Goal: Task Accomplishment & Management: Complete application form

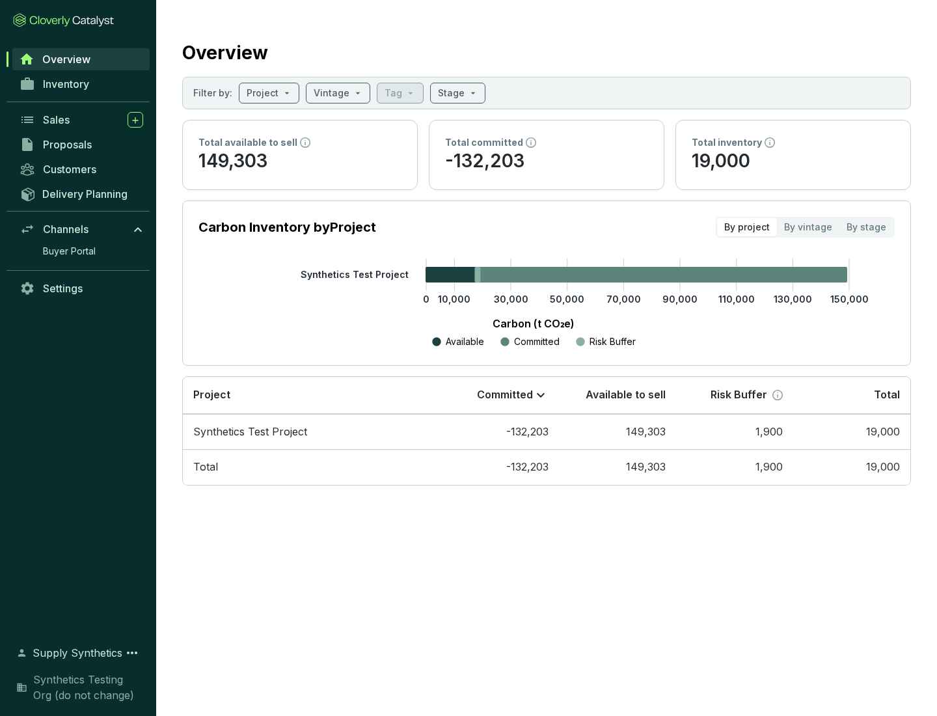
click at [81, 145] on span "Proposals" at bounding box center [67, 144] width 49 height 13
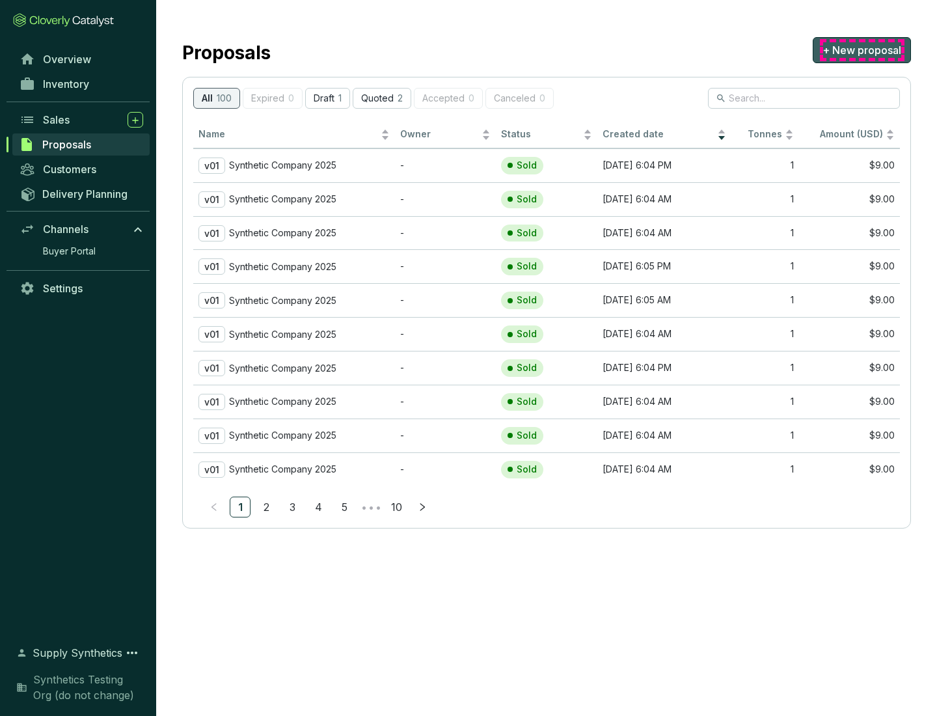
click at [862, 50] on span "+ New proposal" at bounding box center [862, 50] width 79 height 16
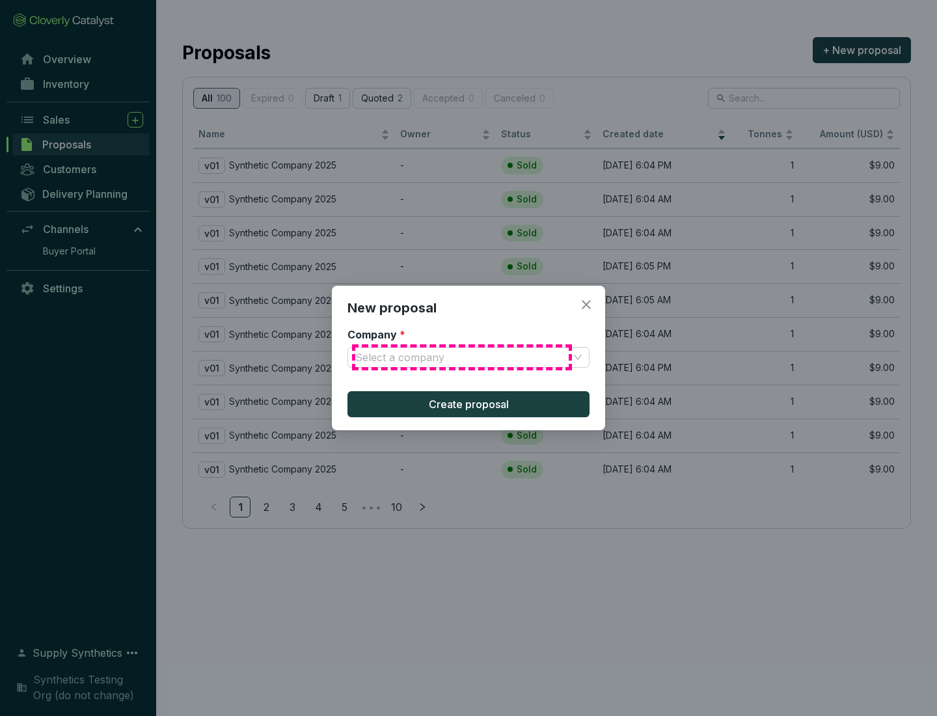
click at [462, 357] on input "Company *" at bounding box center [462, 358] width 214 height 20
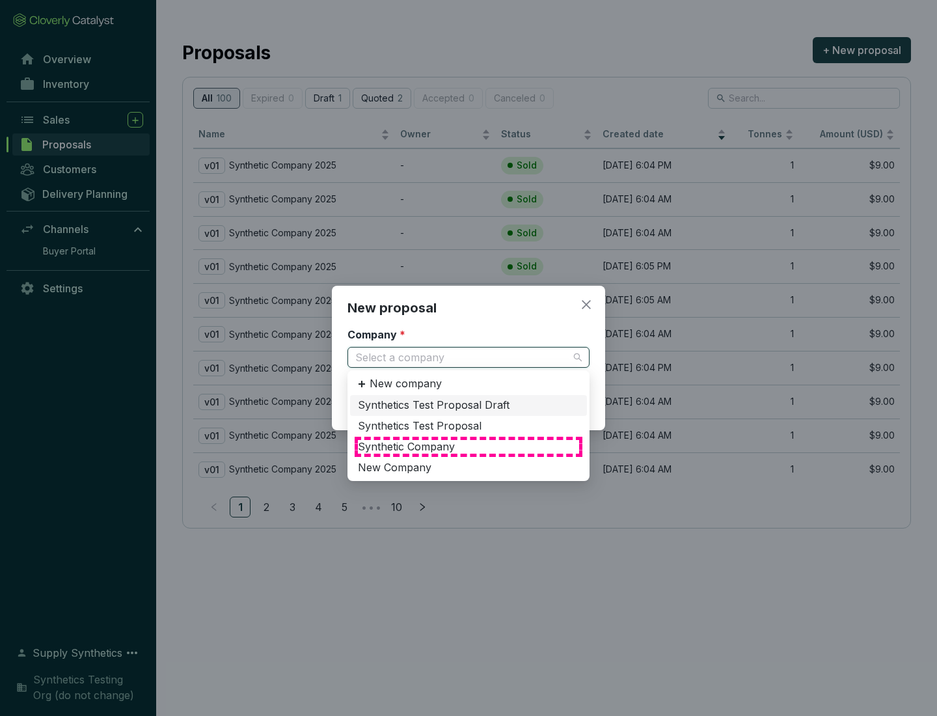
click at [469, 447] on div "Synthetic Company" at bounding box center [468, 447] width 221 height 14
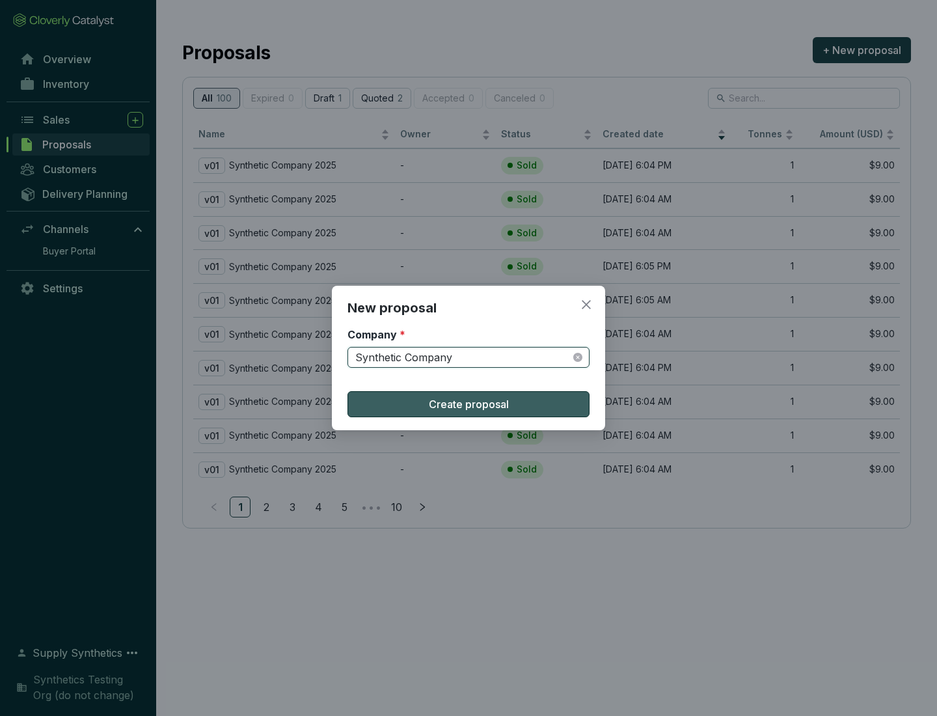
click at [469, 404] on span "Create proposal" at bounding box center [469, 404] width 80 height 16
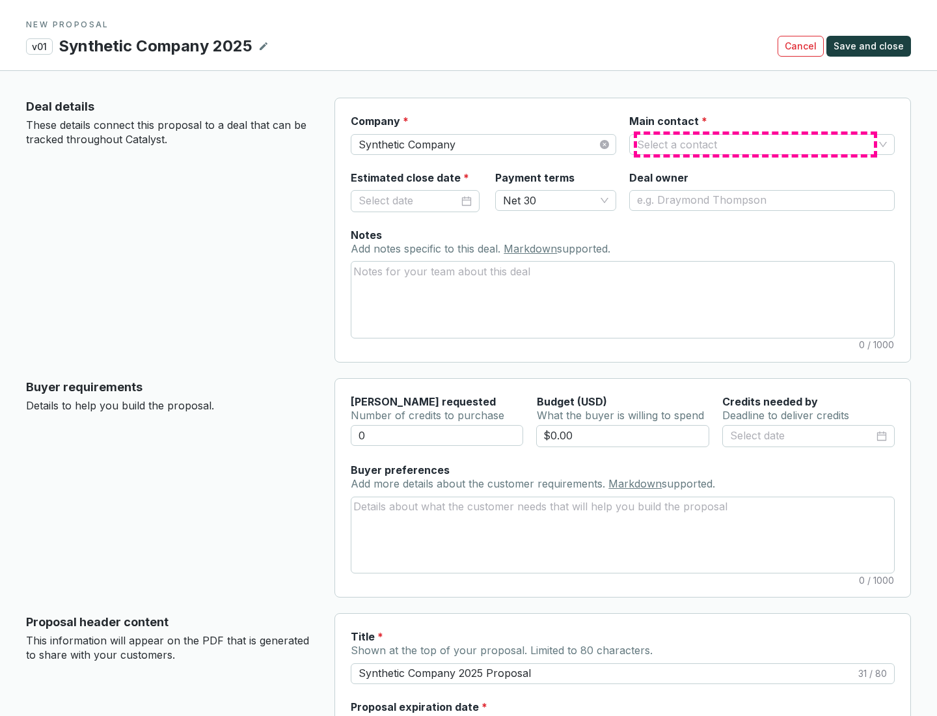
click at [756, 144] on input "Main contact *" at bounding box center [755, 145] width 237 height 20
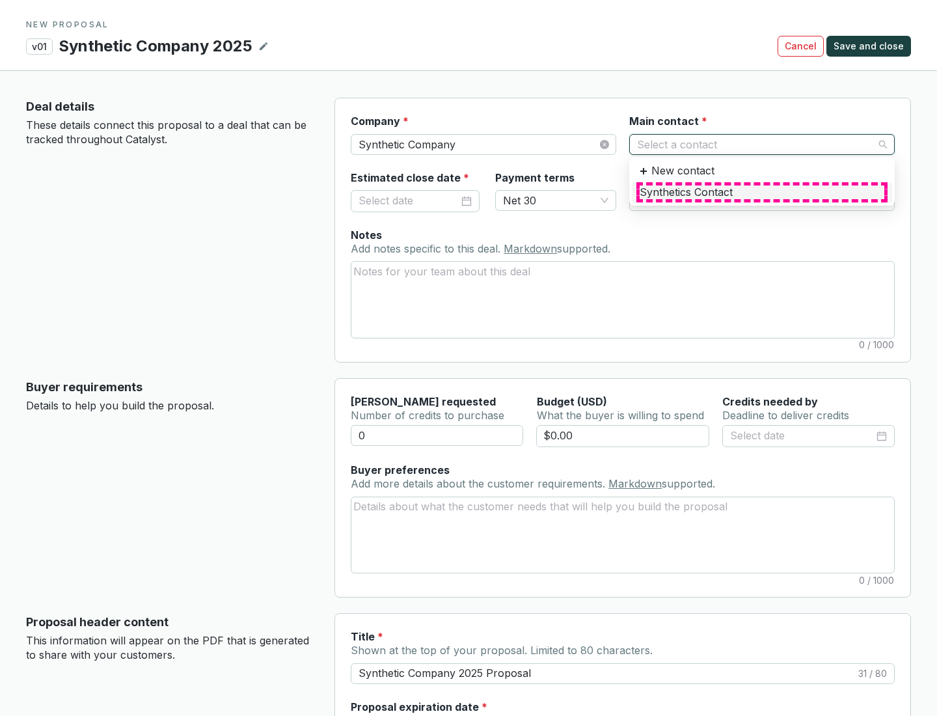
click at [762, 192] on div "Synthetics Contact" at bounding box center [762, 193] width 245 height 14
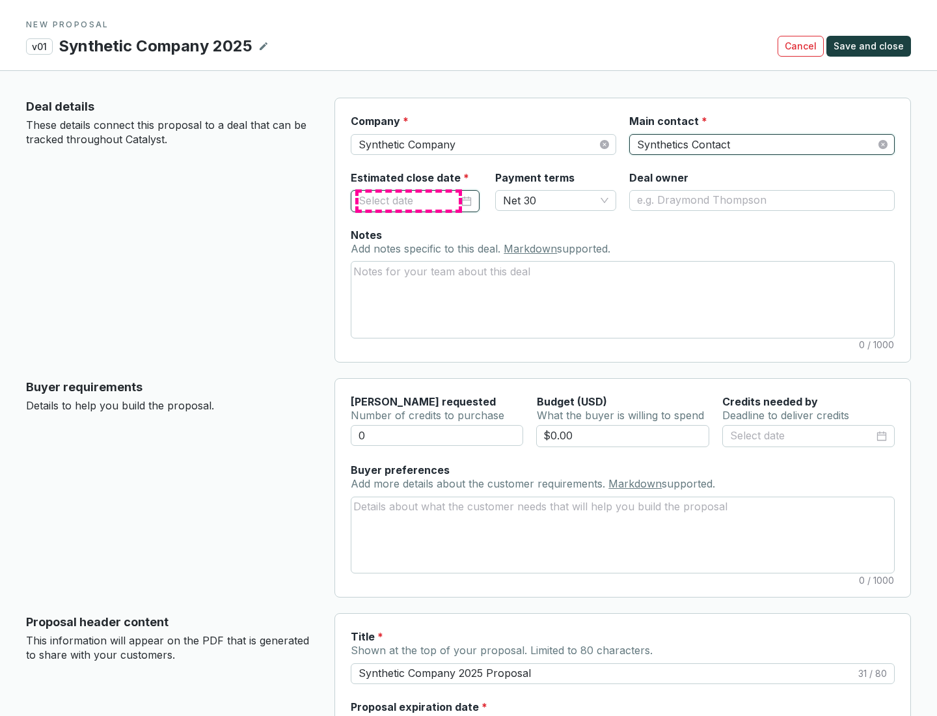
click at [409, 200] on input "Estimated close date *" at bounding box center [409, 201] width 100 height 17
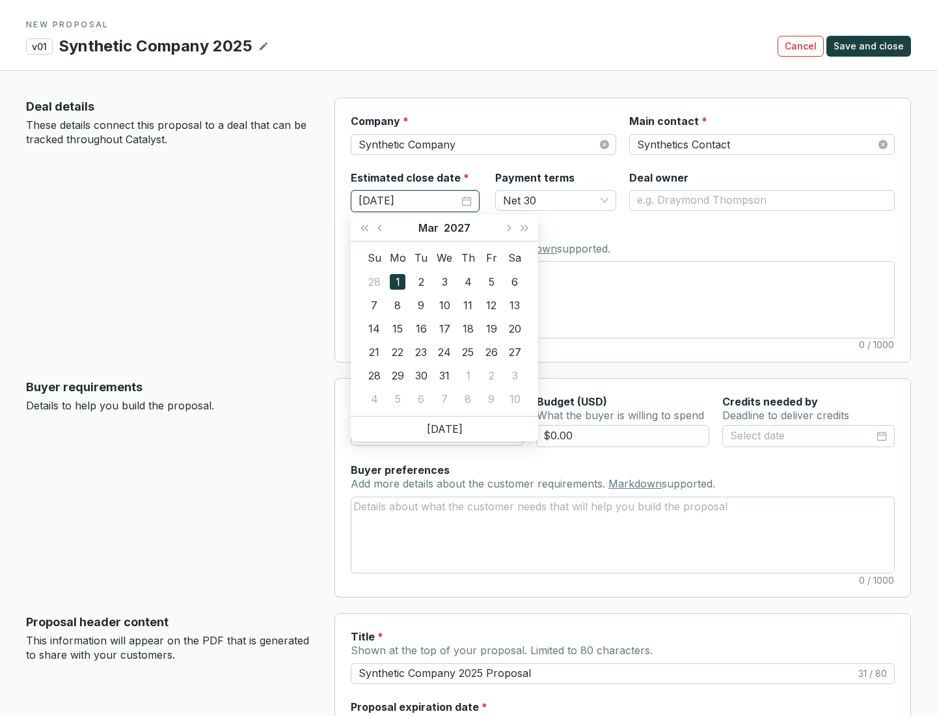
type input "[DATE]"
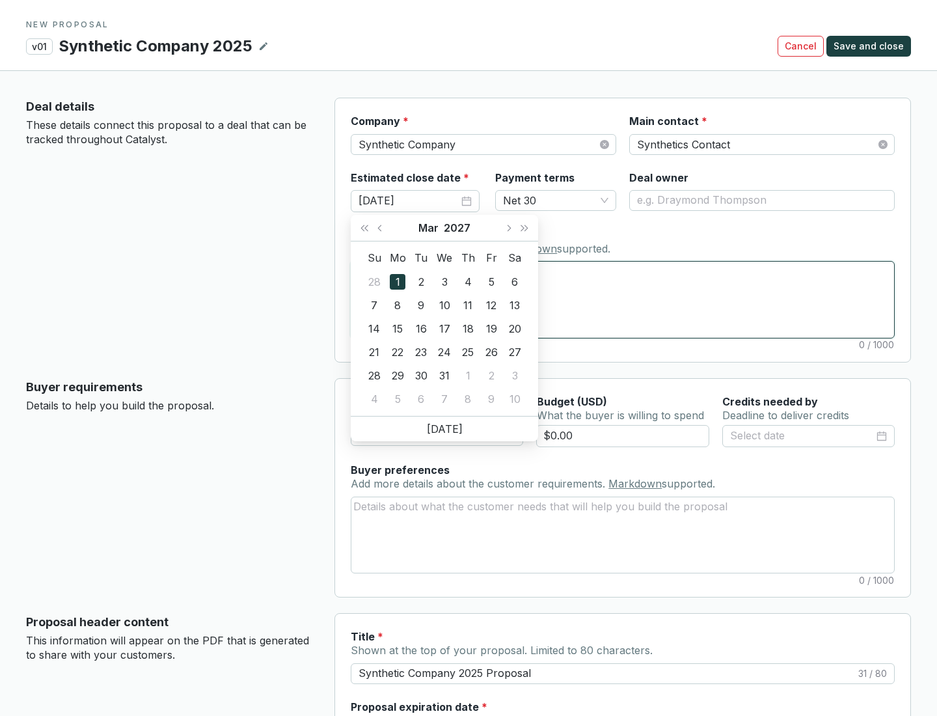
click at [623, 299] on textarea "Notes Add notes specific to this deal. Markdown supported." at bounding box center [623, 300] width 543 height 76
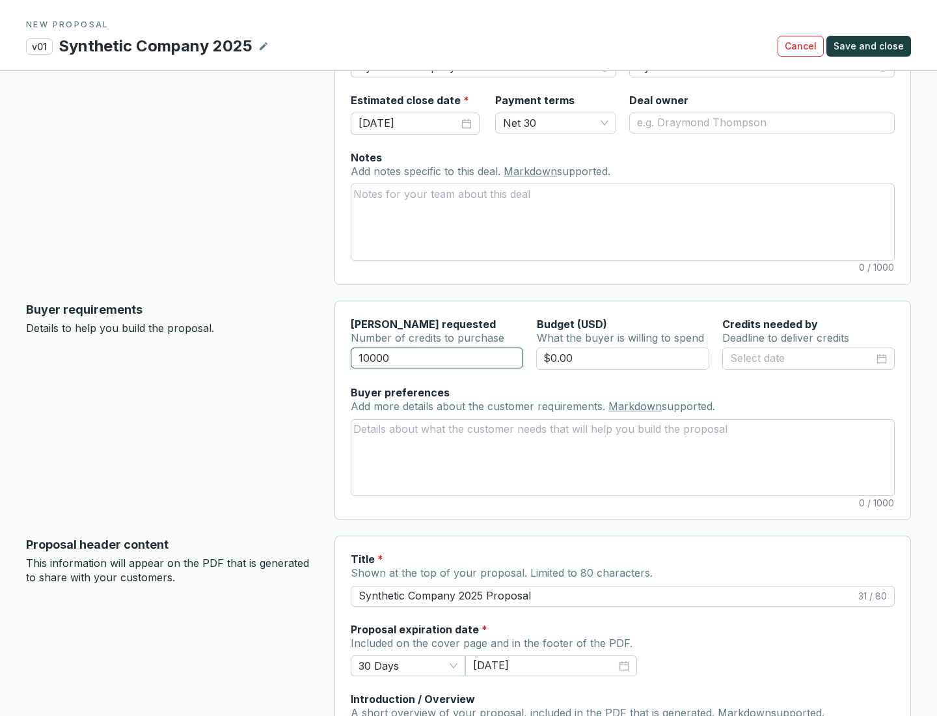
scroll to position [78, 0]
type input "10000"
type input "$0.00"
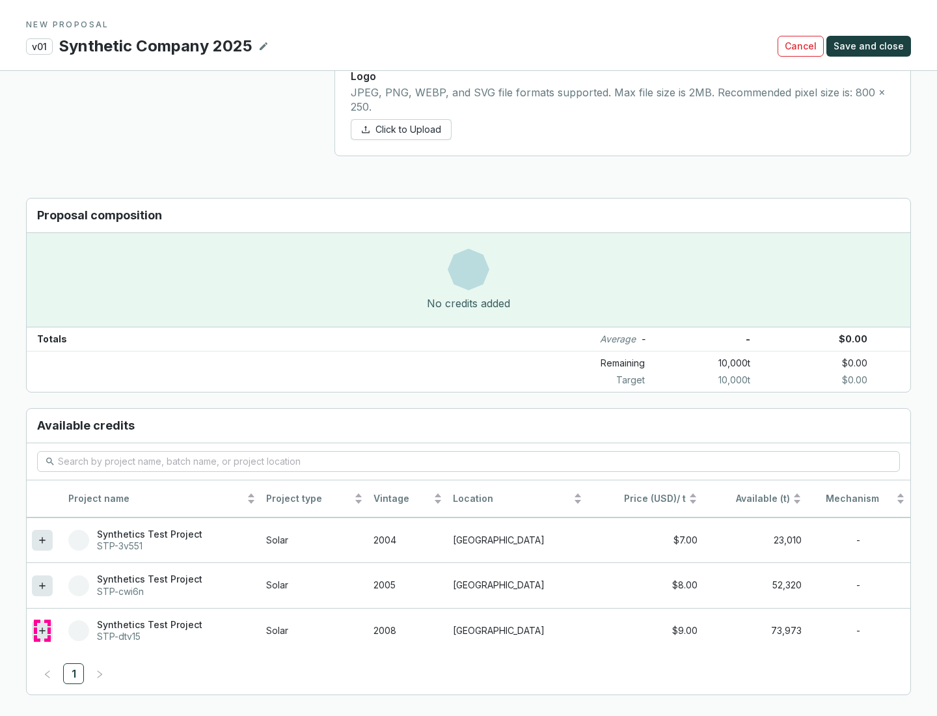
click at [42, 631] on icon at bounding box center [42, 631] width 6 height 6
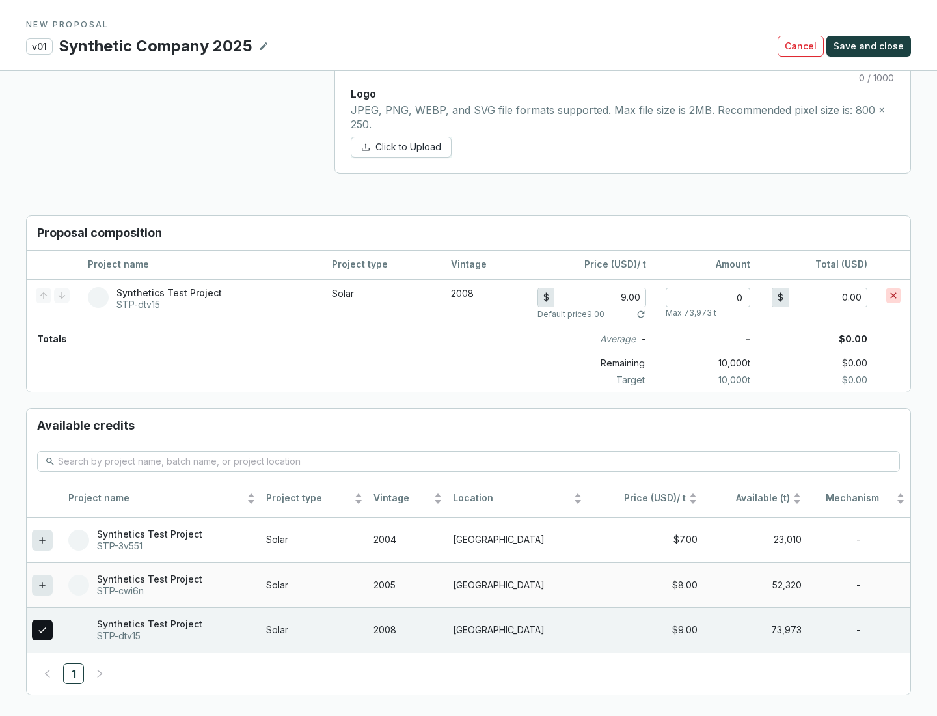
scroll to position [749, 0]
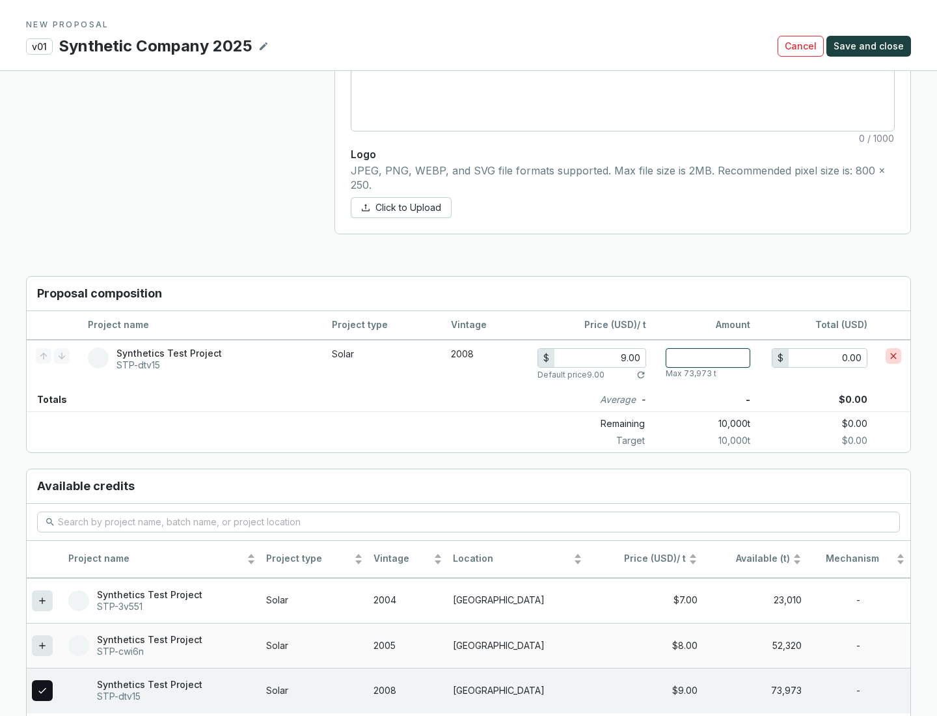
type input "1"
type input "9.00"
type input "1"
click at [871, 46] on span "Save and close" at bounding box center [869, 46] width 70 height 13
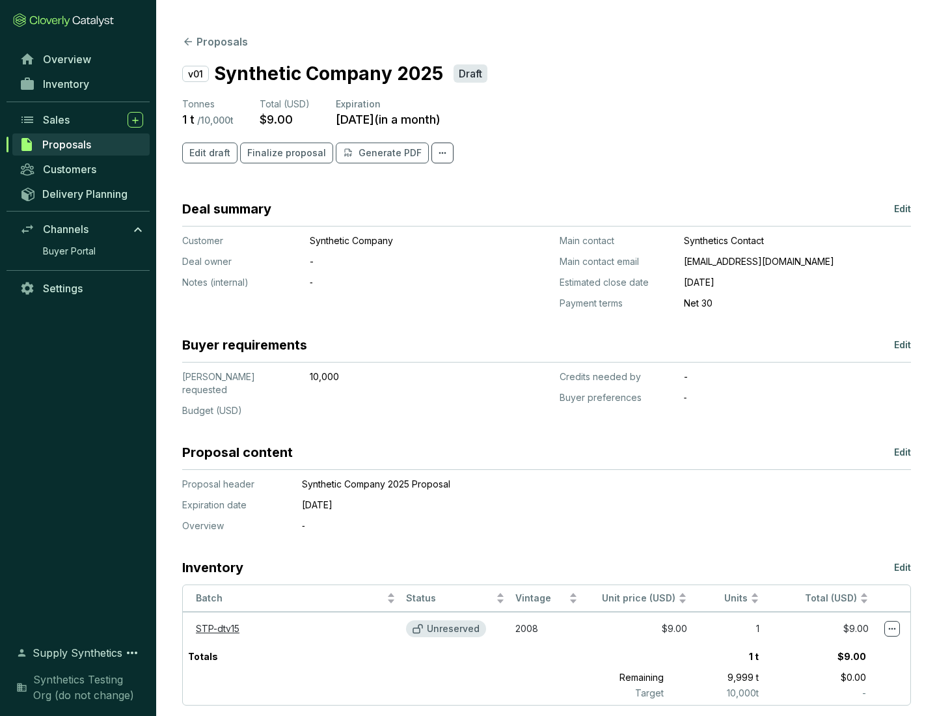
click at [283, 153] on span "Finalize proposal" at bounding box center [286, 152] width 79 height 13
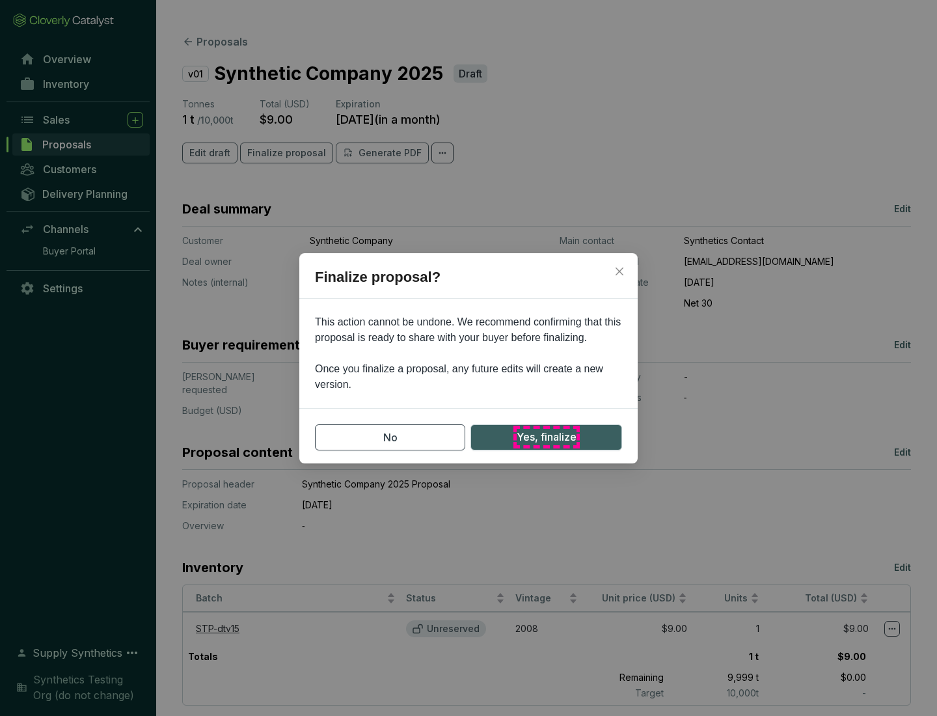
click at [546, 437] on span "Yes, finalize" at bounding box center [547, 437] width 60 height 16
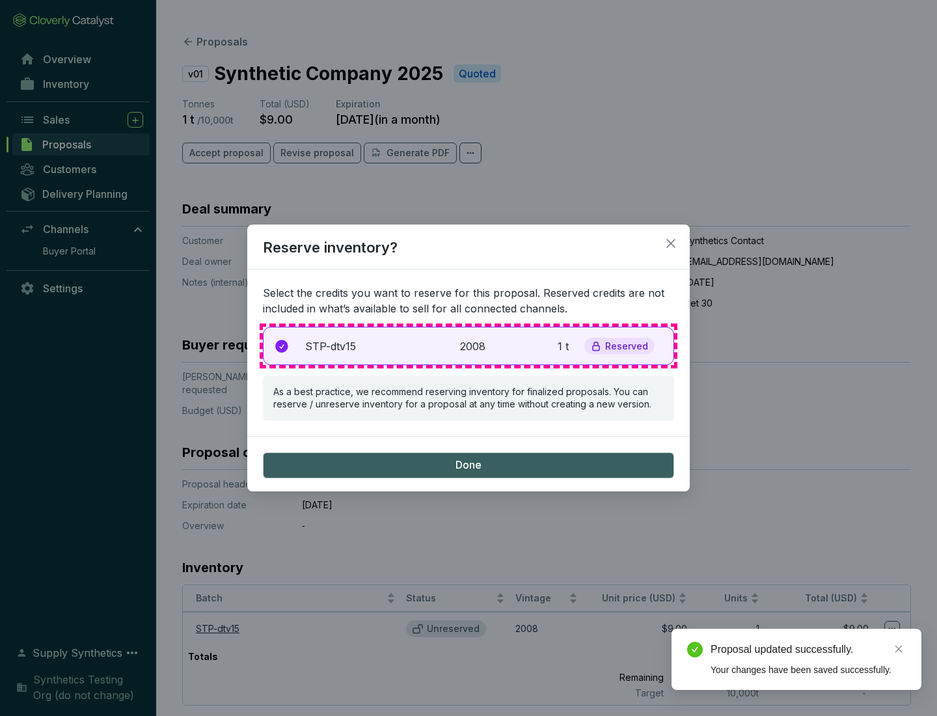
click at [469, 346] on p "2008" at bounding box center [474, 346] width 29 height 16
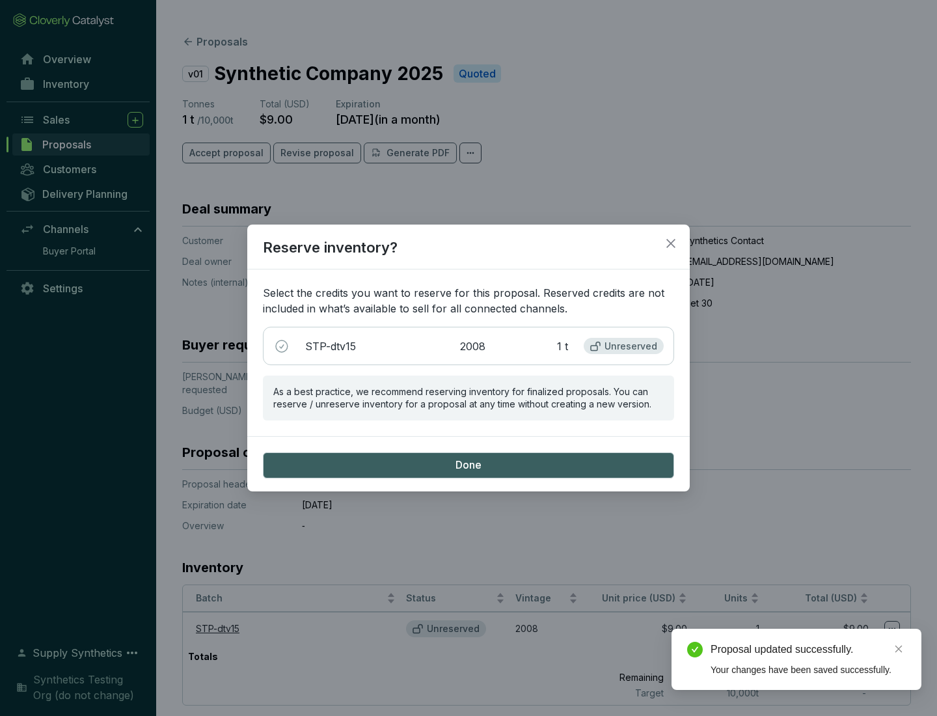
click at [469, 465] on span "Done" at bounding box center [469, 465] width 26 height 14
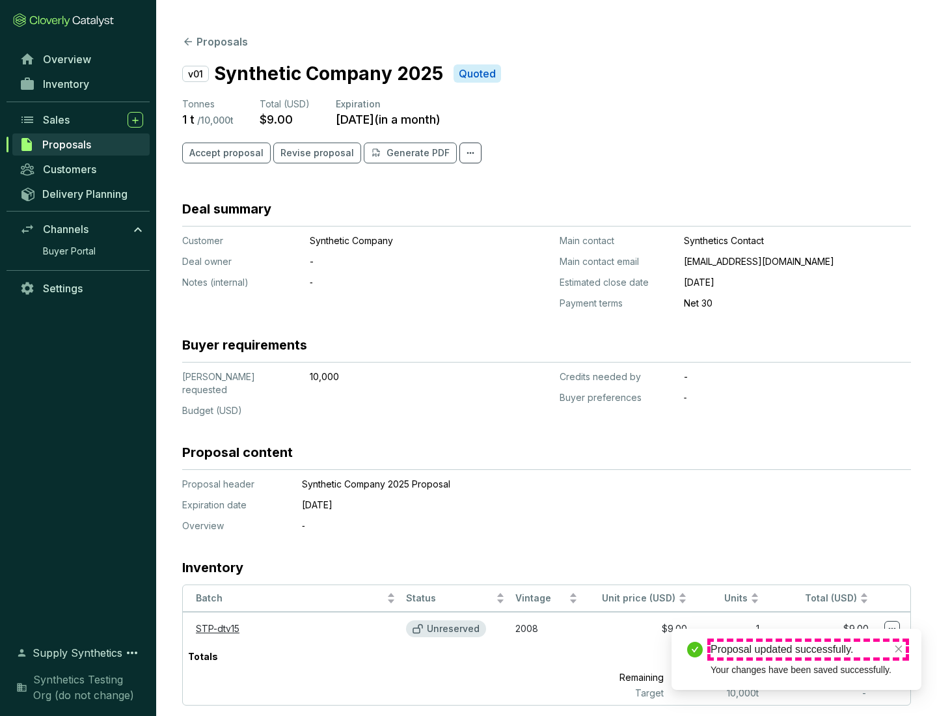
click at [808, 650] on div "Proposal updated successfully." at bounding box center [808, 650] width 195 height 16
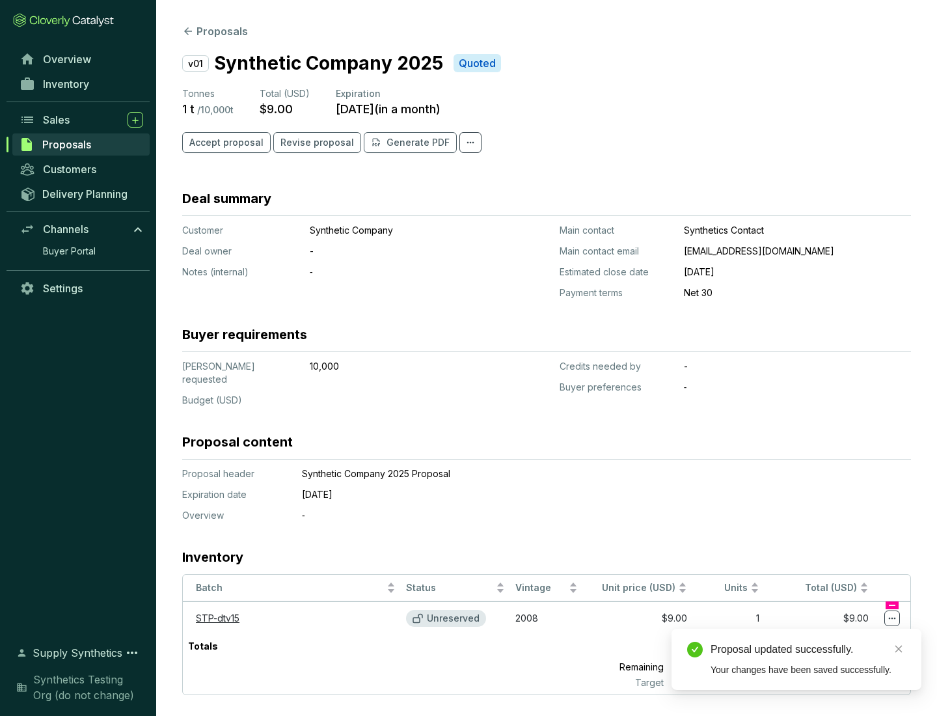
click at [892, 618] on icon at bounding box center [892, 619] width 7 height 2
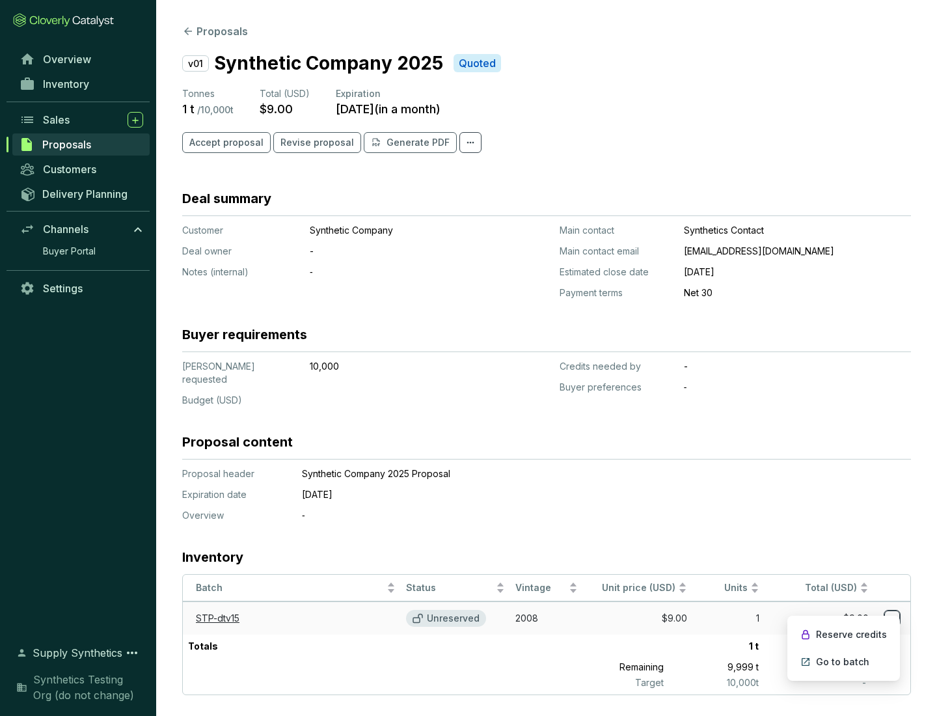
click at [853, 635] on p "Reserve credits" at bounding box center [851, 634] width 71 height 13
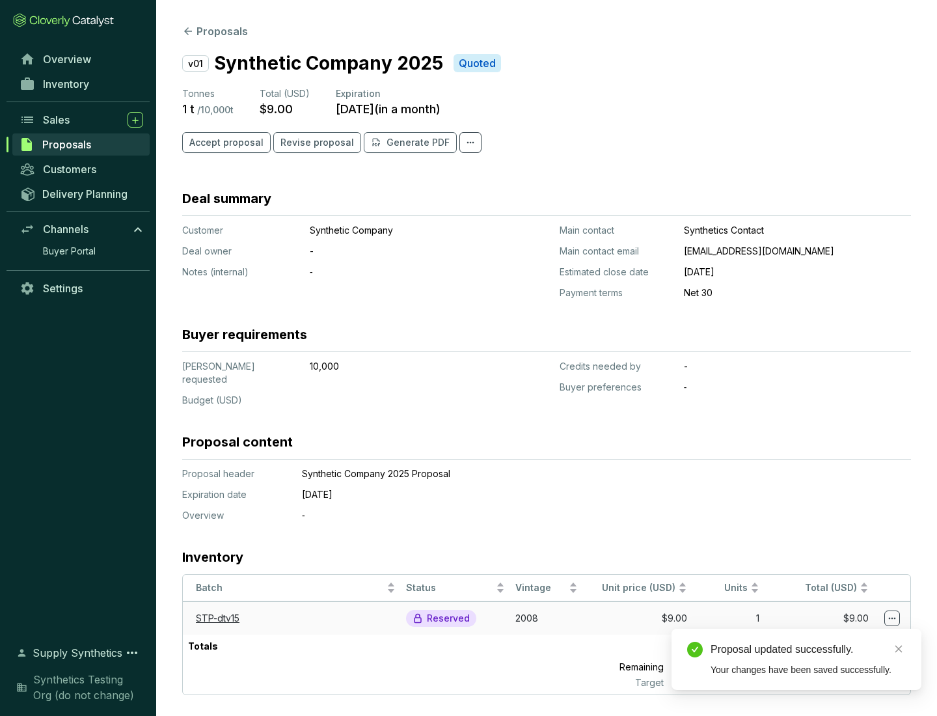
click at [808, 650] on div "Proposal updated successfully." at bounding box center [808, 650] width 195 height 16
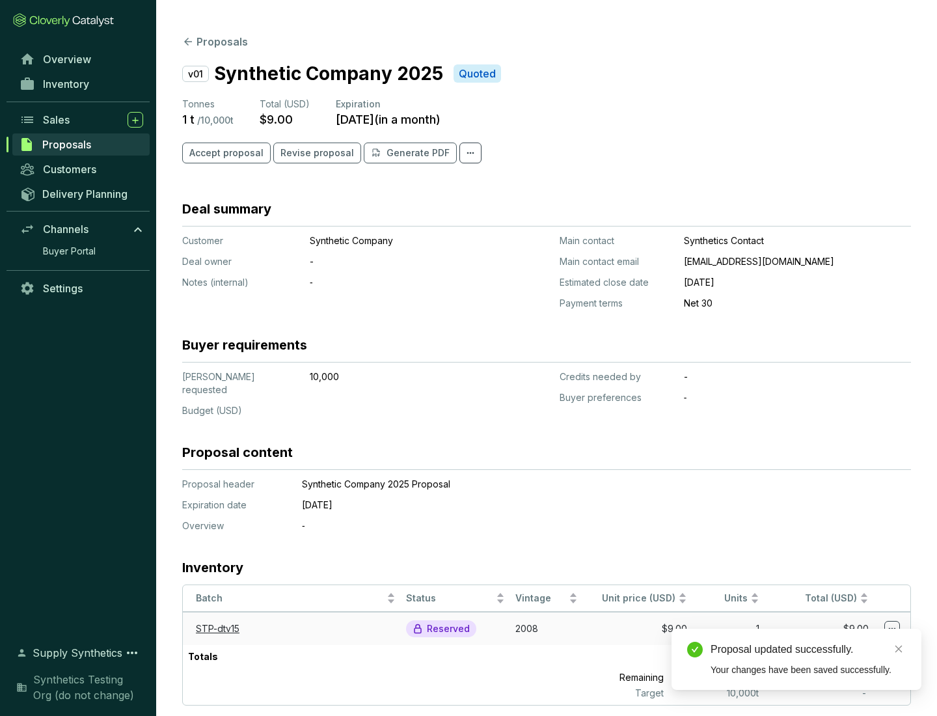
click at [225, 153] on span "Accept proposal" at bounding box center [226, 152] width 74 height 13
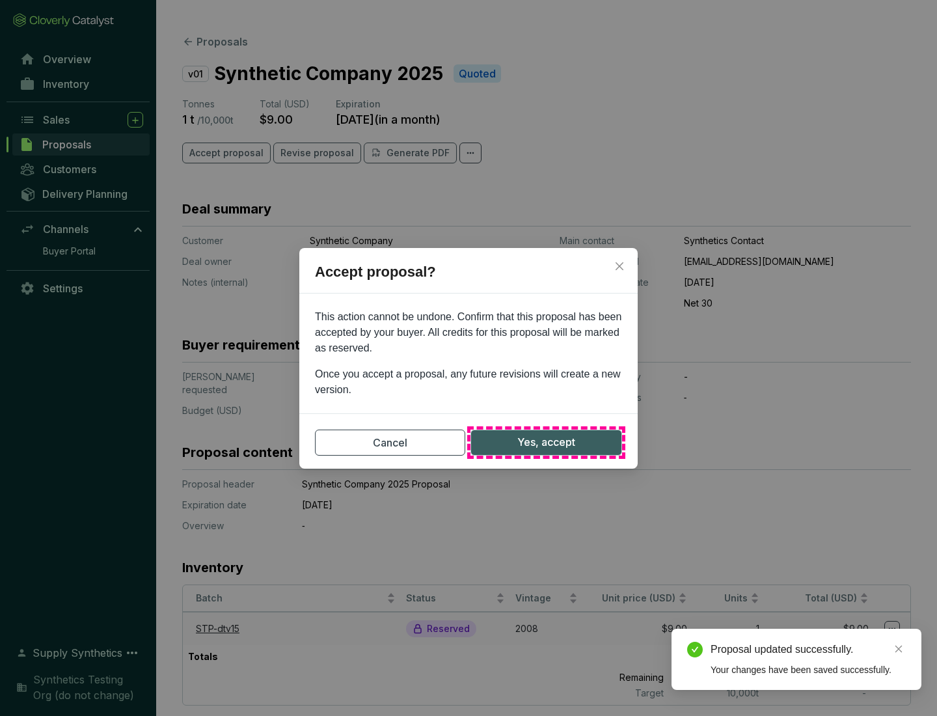
click at [546, 442] on span "Yes, accept" at bounding box center [547, 442] width 58 height 16
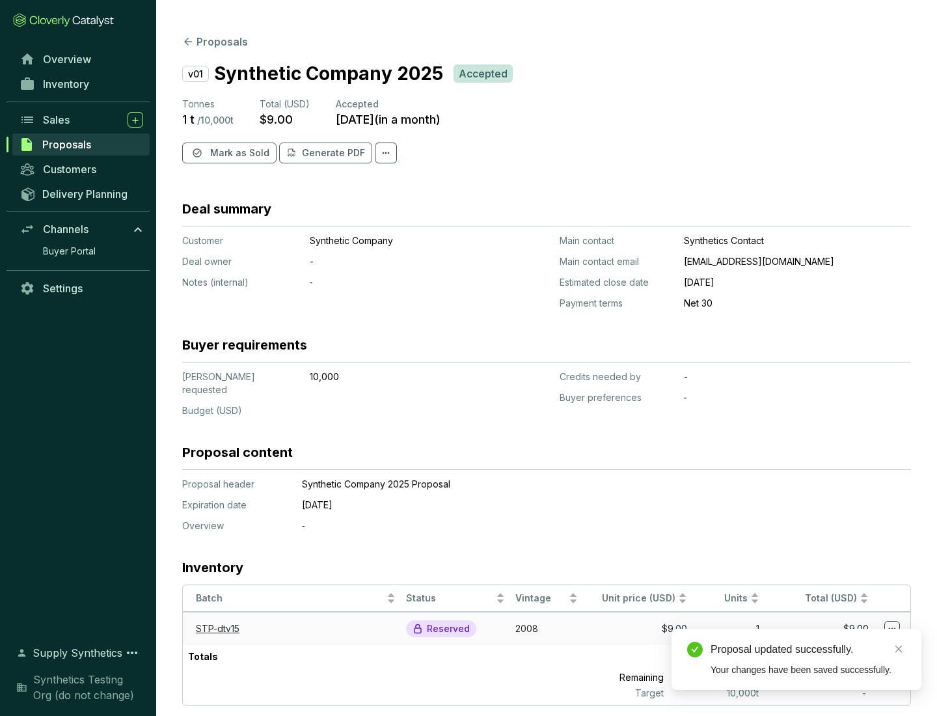
click at [238, 153] on span "Mark as Sold" at bounding box center [239, 152] width 59 height 13
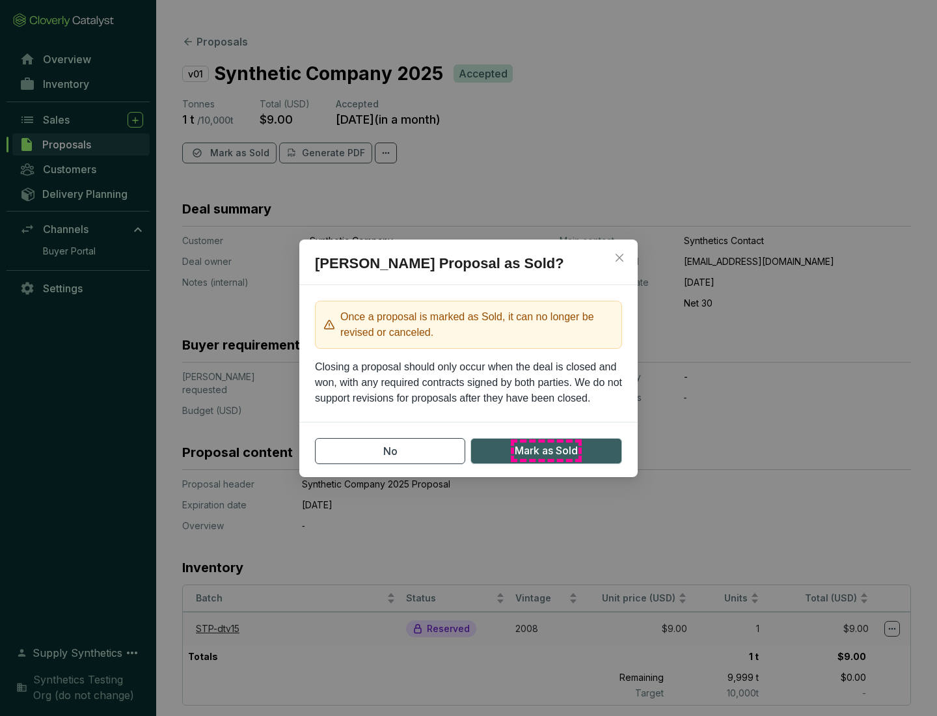
click at [546, 450] on span "Mark as Sold" at bounding box center [546, 451] width 63 height 16
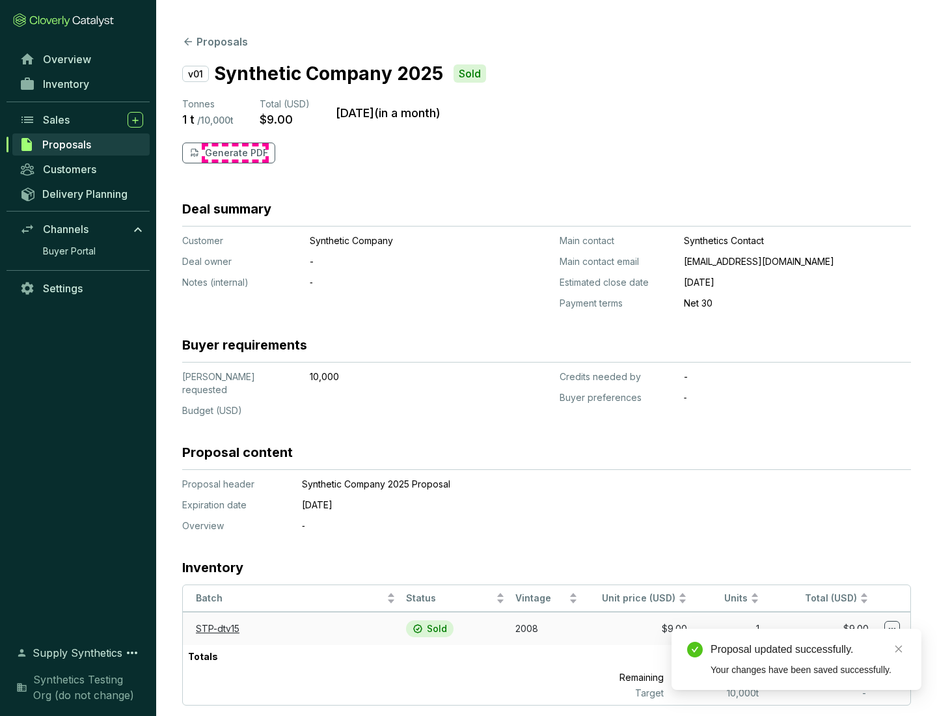
click at [235, 153] on p "Generate PDF" at bounding box center [236, 152] width 63 height 13
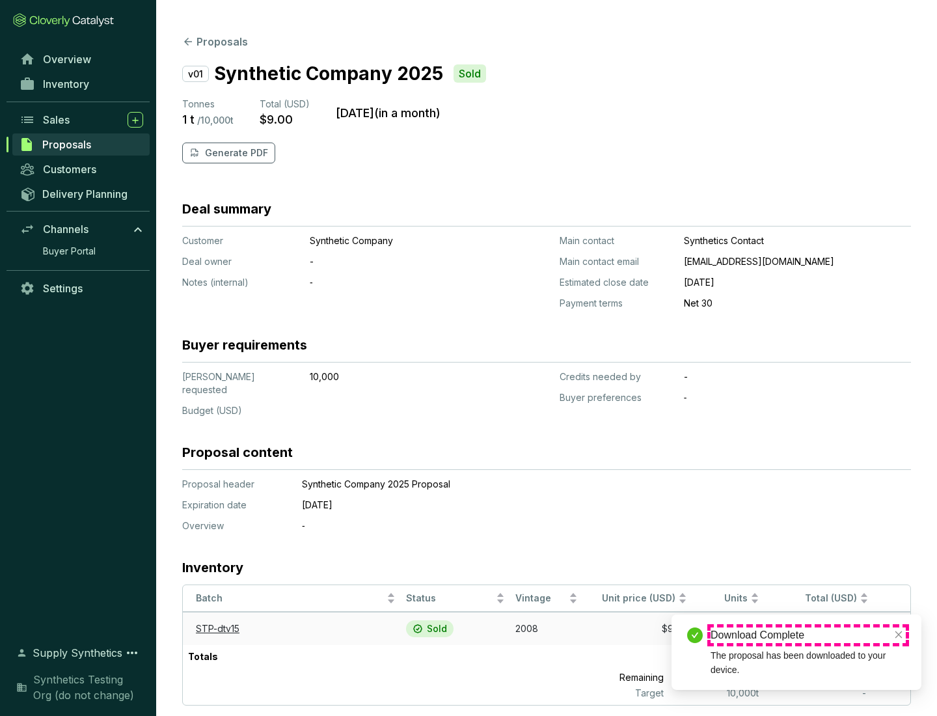
click at [808, 635] on div "Download Complete" at bounding box center [808, 636] width 195 height 16
